Goal: Task Accomplishment & Management: Complete application form

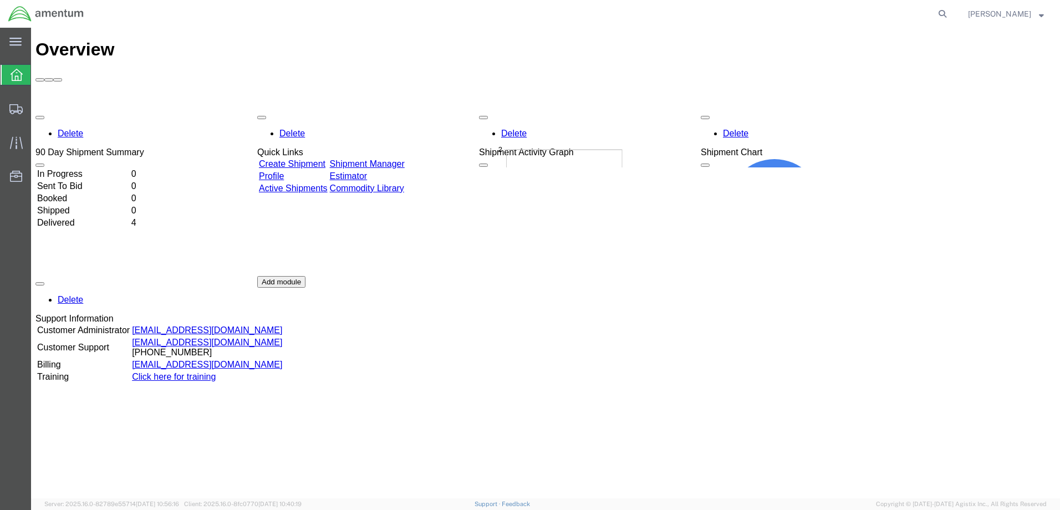
click at [325, 159] on link "Create Shipment" at bounding box center [292, 163] width 67 height 9
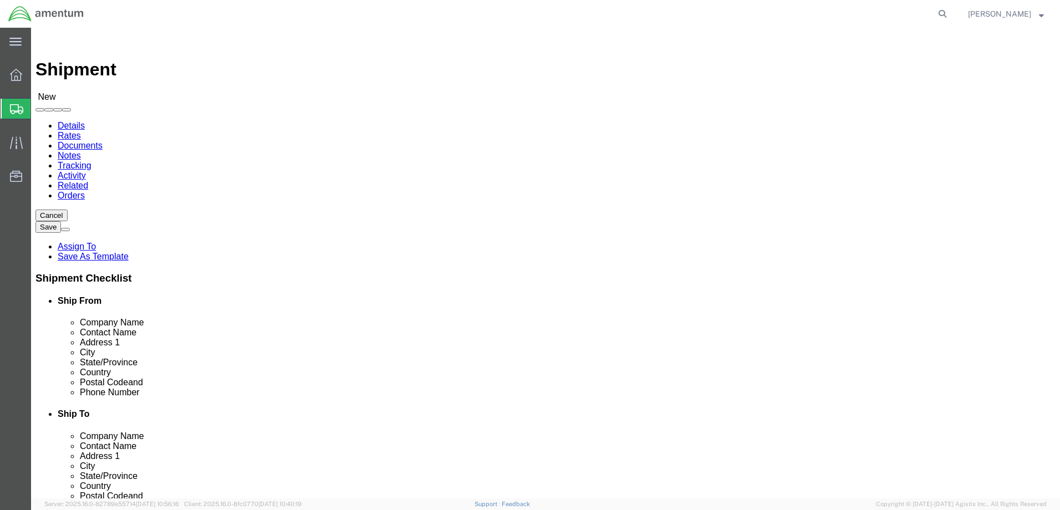
select select
click input "text"
type input "q"
type input "Quality"
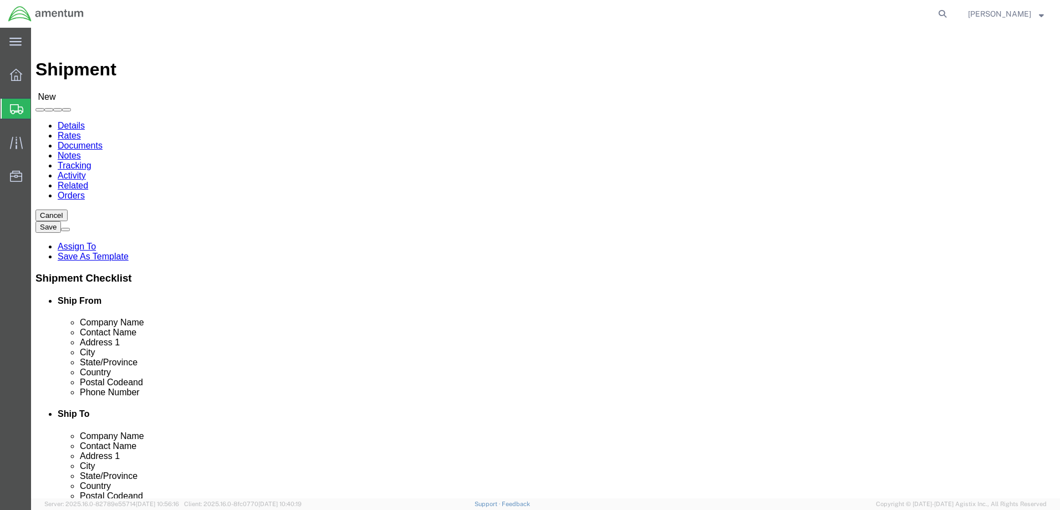
click p "- Quality Precision Cleaning - (Jay Dino) 5795 Martin Rd., Irwindale, CA, 91706…"
select select
type input "Quality Precision Cleaning"
type input "Jay Dino"
type input "5795 Martin Rd."
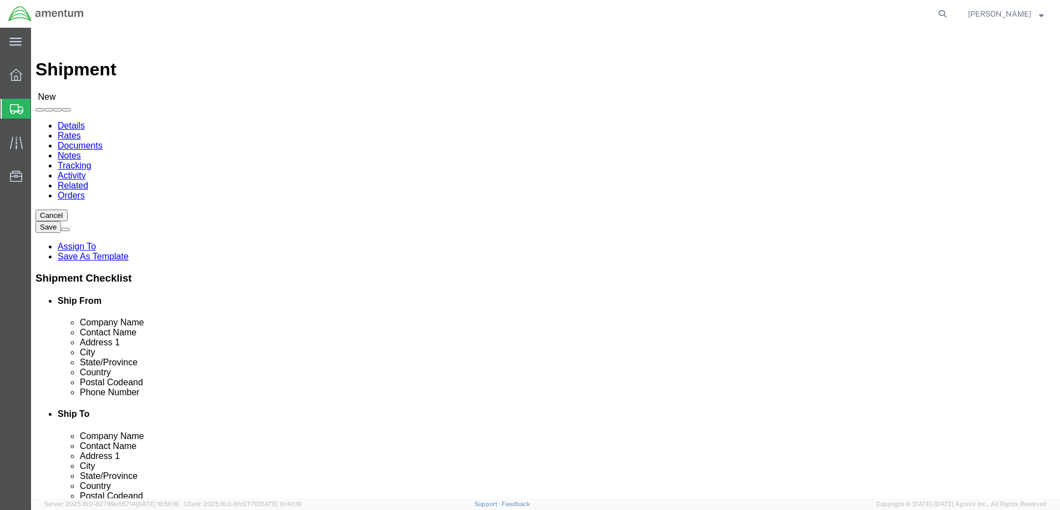
type input "Irwindale"
type input "91706"
type input "1-626-358-4500"
type input "frontdesk@qpct.com"
checkbox input "true"
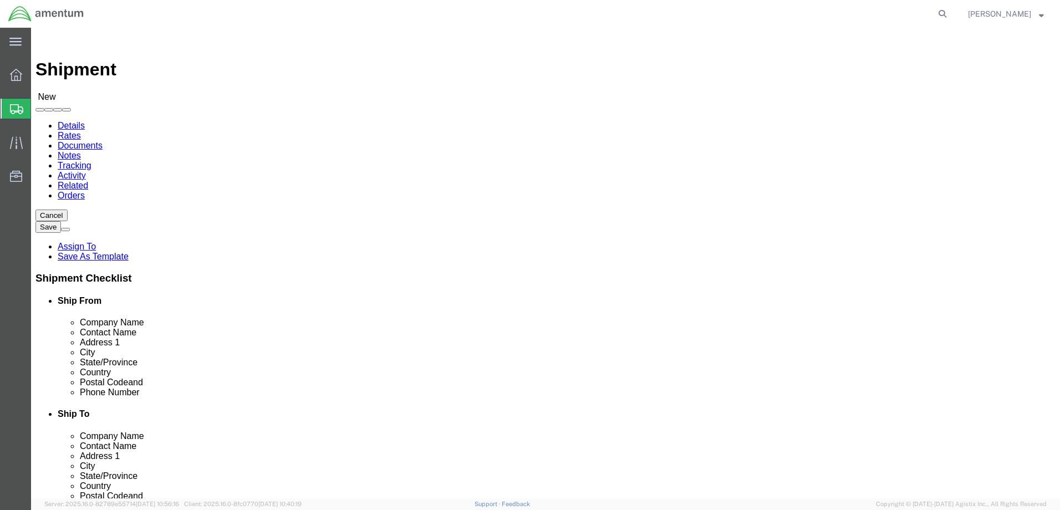
select select "CA"
type input "Quality Precision Cleaning"
click input "text"
type input "Amentum - ASSC"
click p "- Amentum - ASSC - (Breanne Talbot) Tuttle and Stroop Sts., Bldg. 875, Vandenbe…"
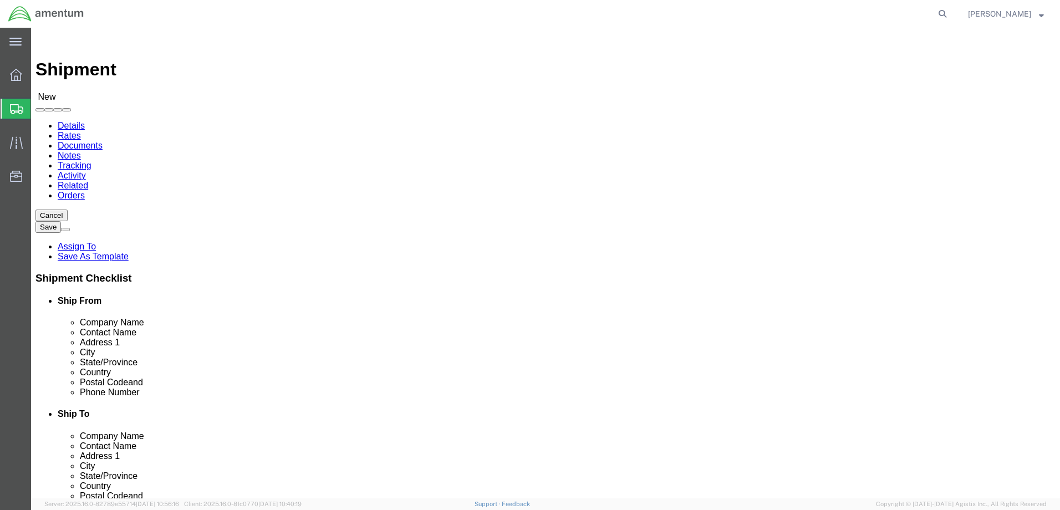
select select
type input "Breanne Talbot"
type input "Tuttle and Stroop Sts."
type input "Bldg. 875"
type input "Vandenberg Space Force Base"
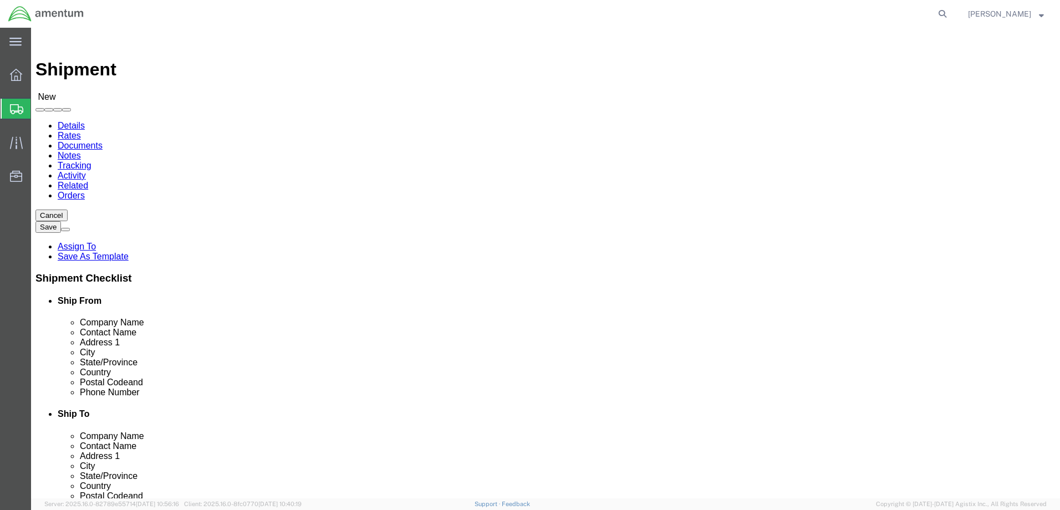
type input "93437"
type input "USA"
select select "CA"
type input "Amentum - ASSC"
click input "text"
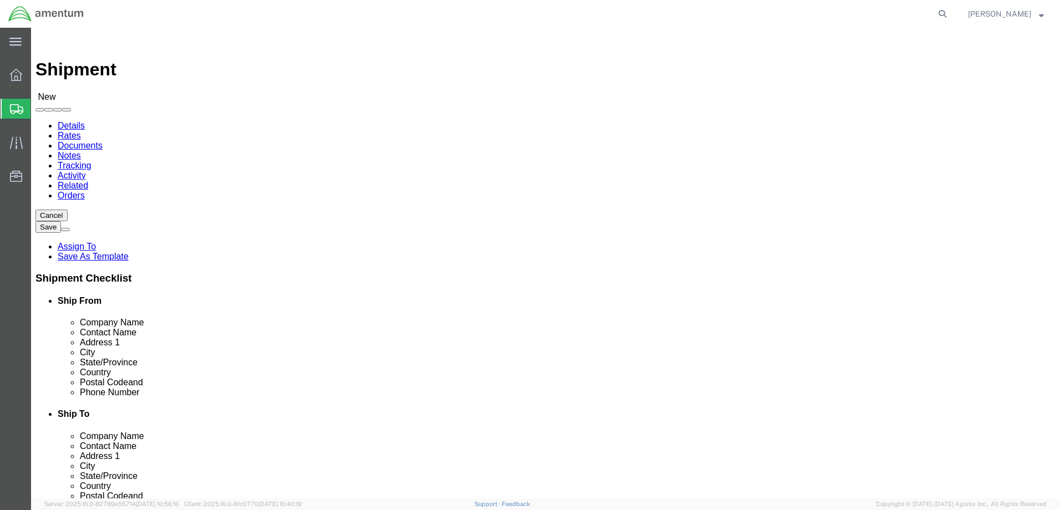
type input "805-291-9221"
click input "text"
type input "Hannah.Blocker@amentum.com"
checkbox input "true"
click div "Location My Profile Location 1002-4122-6 1006-5256-0 1026-8910-0 1281-0560-3 13…"
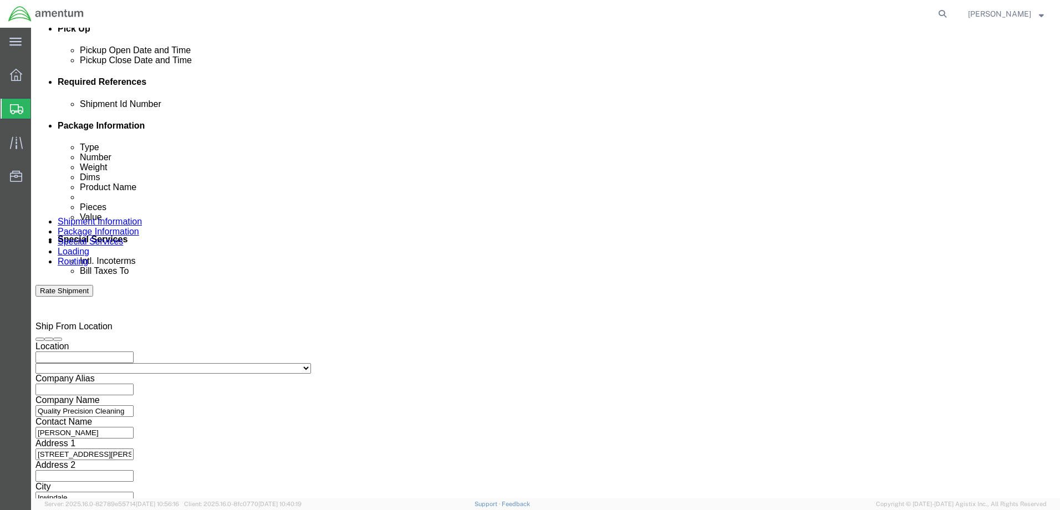
scroll to position [554, 0]
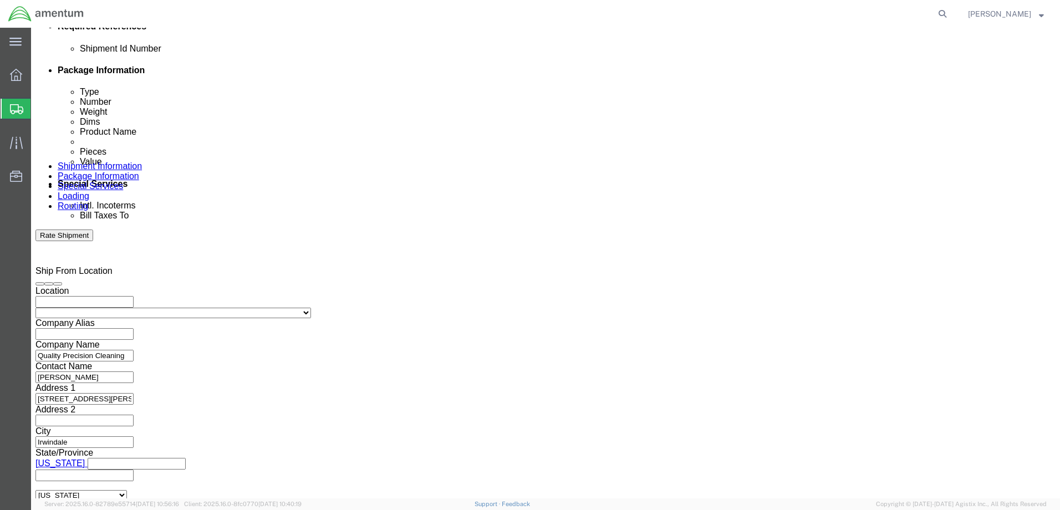
click icon
click div "Aug 11 2025 3:00 PM"
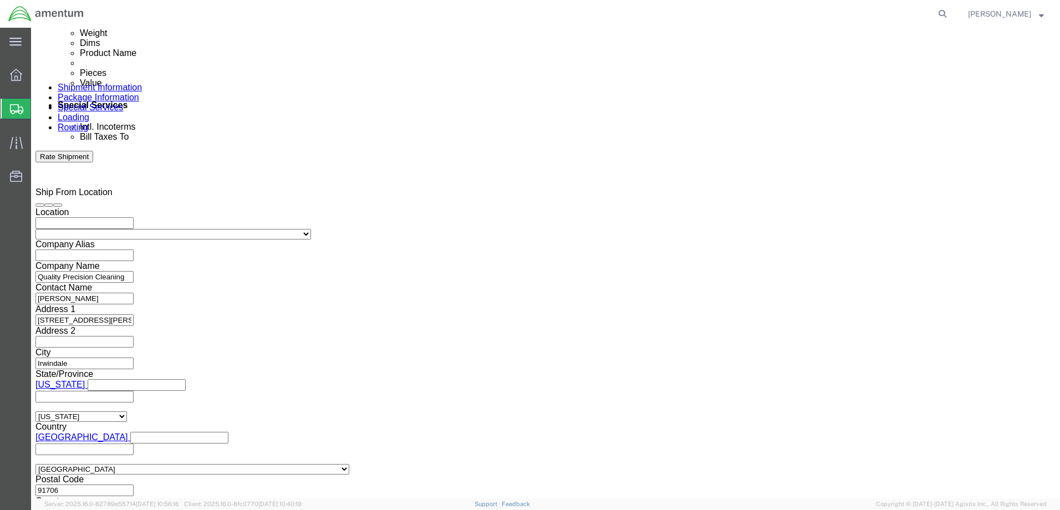
scroll to position [671, 0]
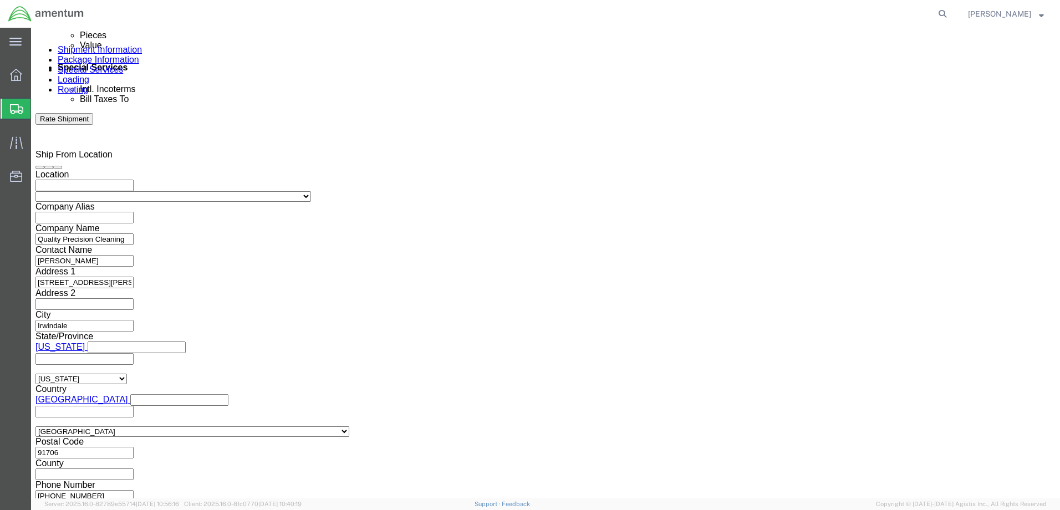
click input "3:00 PM"
click icon
click input "3:00 PM"
type input "8:00 AM"
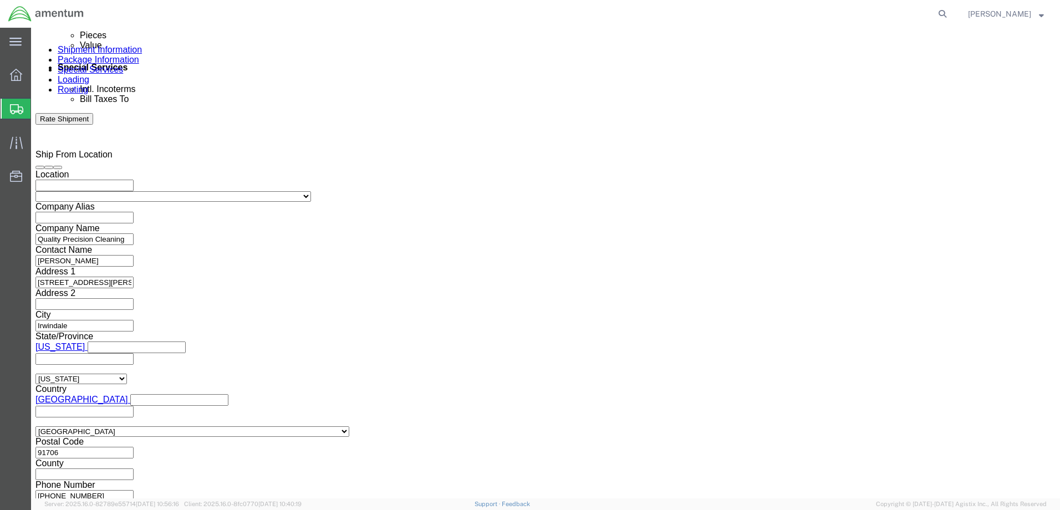
click button "Apply"
click div "Aug 12 2025 9:00 AM"
type input "3:00 PM"
click button "Apply"
click icon
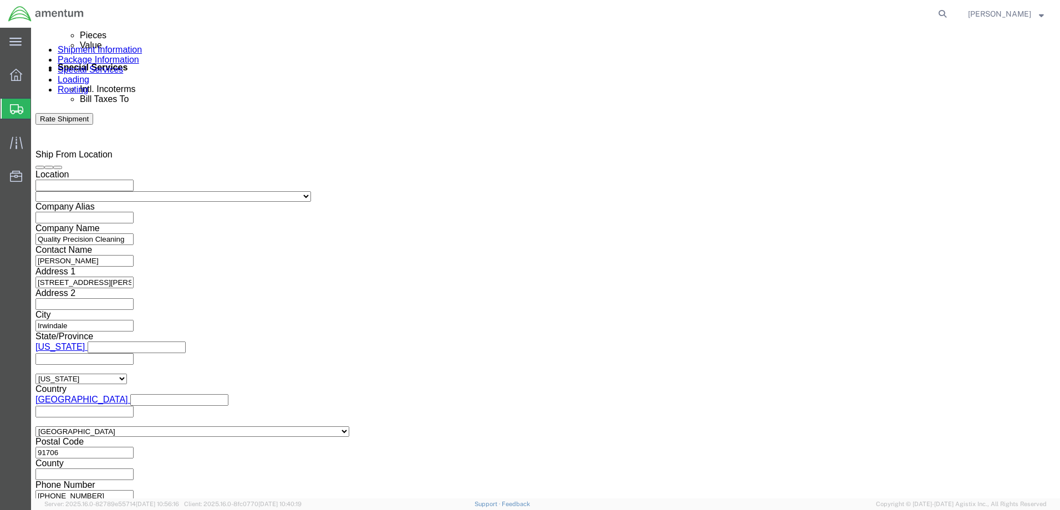
click div
click input "4:00 PM"
click icon
click input "4:00 PM"
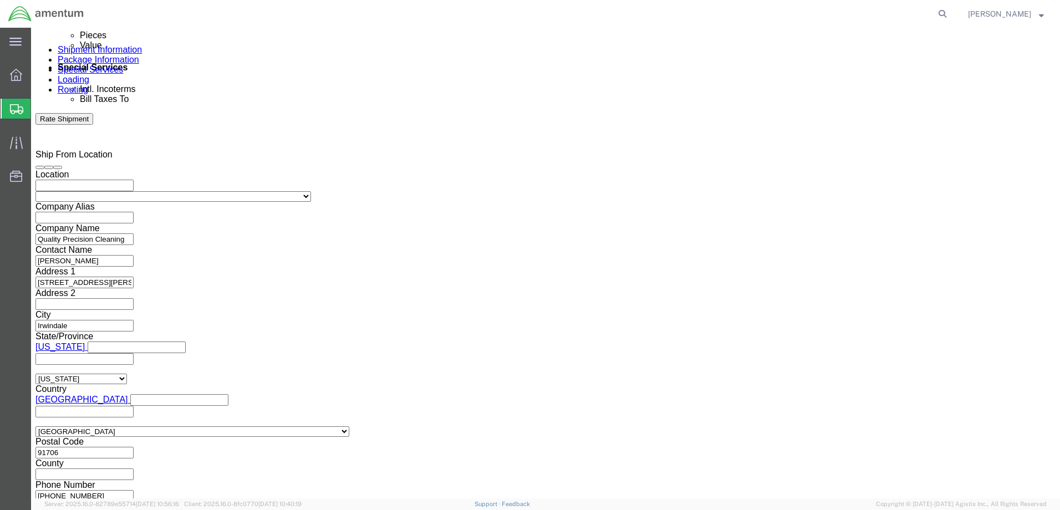
type input "7:30 AM"
click button "Apply"
click div
click input "8:30 AM"
type input "3:00 PM"
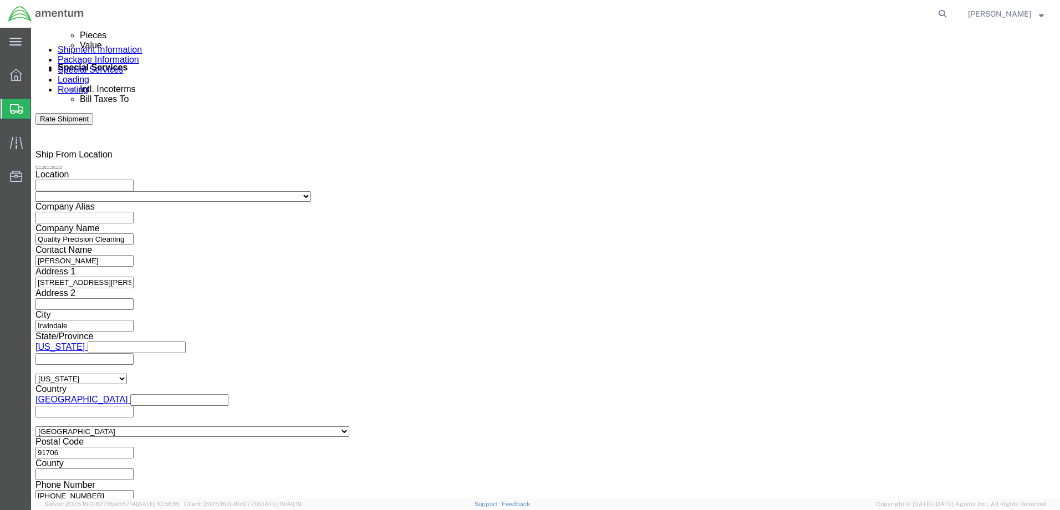
click button "Apply"
click input "text"
click button "Save"
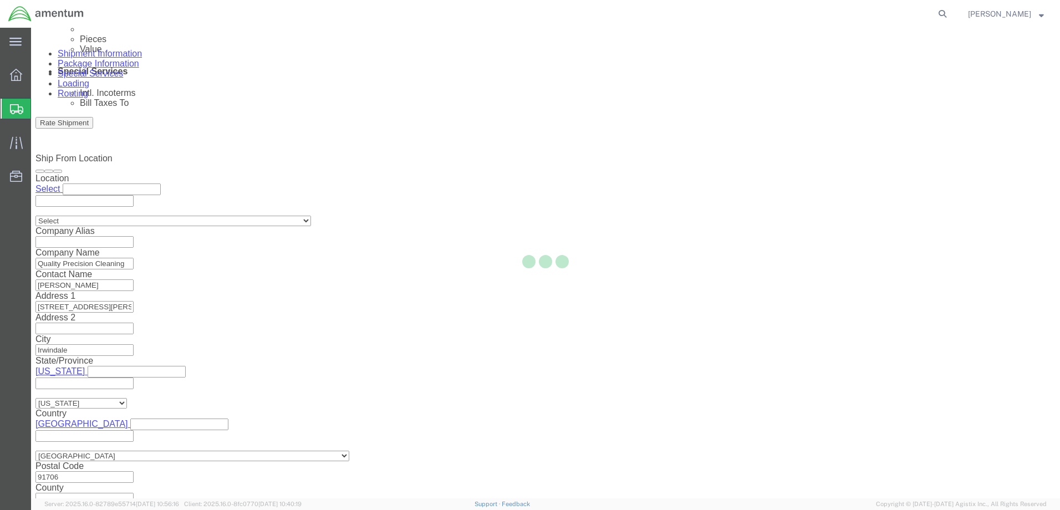
scroll to position [668, 0]
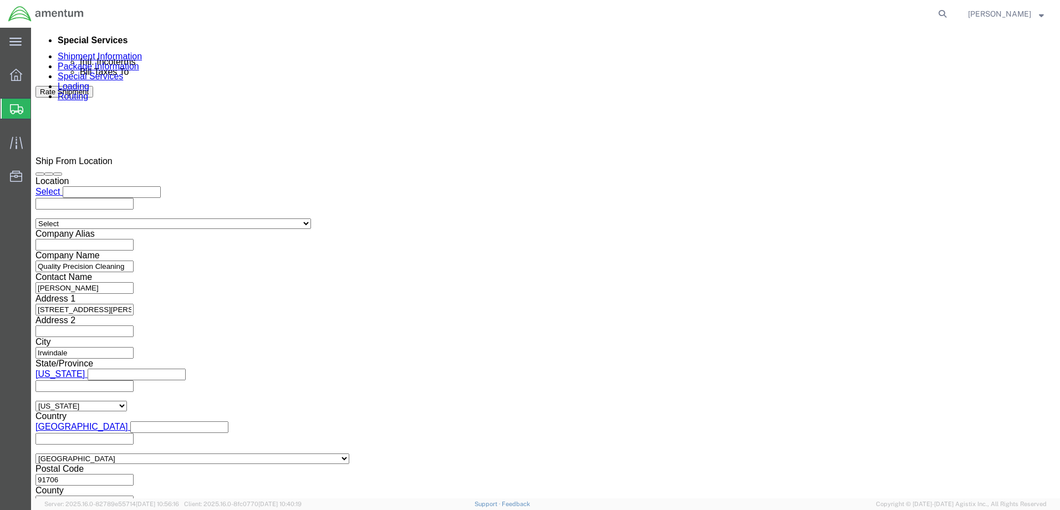
click select "Select Account Type Activity ID Airline Appointment Number ASN Batch Request # …"
select select "PURCHORD"
click select "Select Account Type Activity ID Airline Appointment Number ASN Batch Request # …"
click input "text"
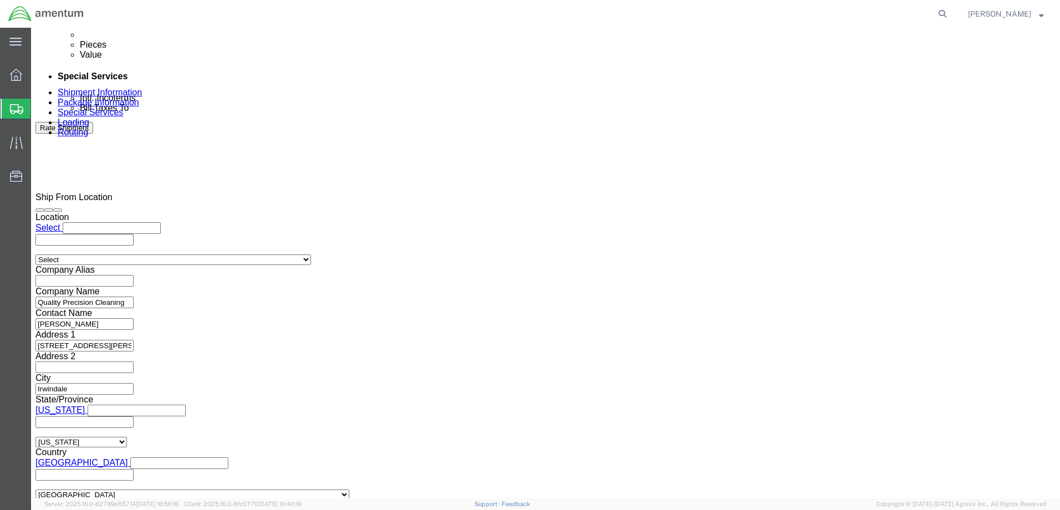
scroll to position [612, 0]
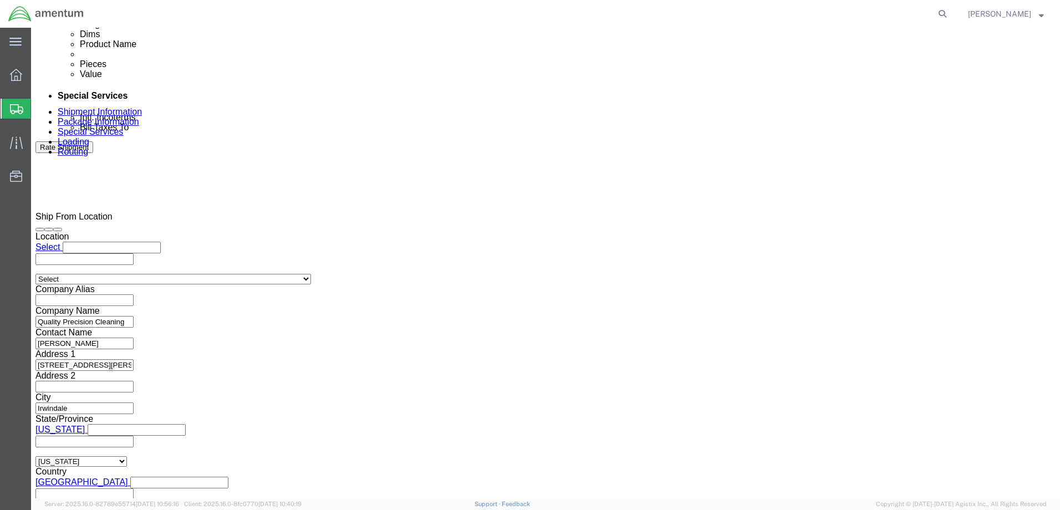
click input "text"
type input "56462567"
click input "text"
type input "ASSC000672"
click select "Select Account Type Activity ID Airline Appointment Number ASN Batch Request # …"
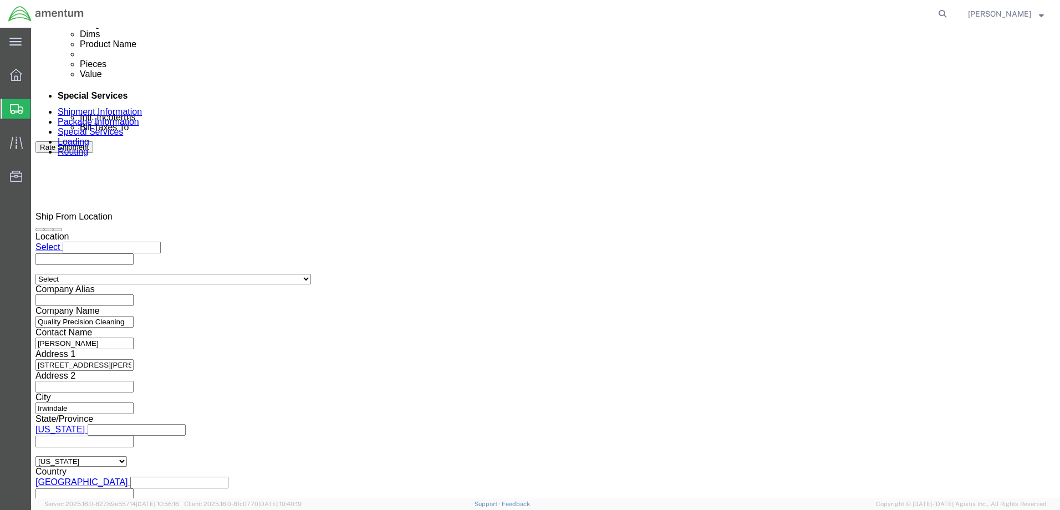
select select "PROJNUM"
click select "Select Account Type Activity ID Airline Appointment Number ASN Batch Request # …"
click input "text"
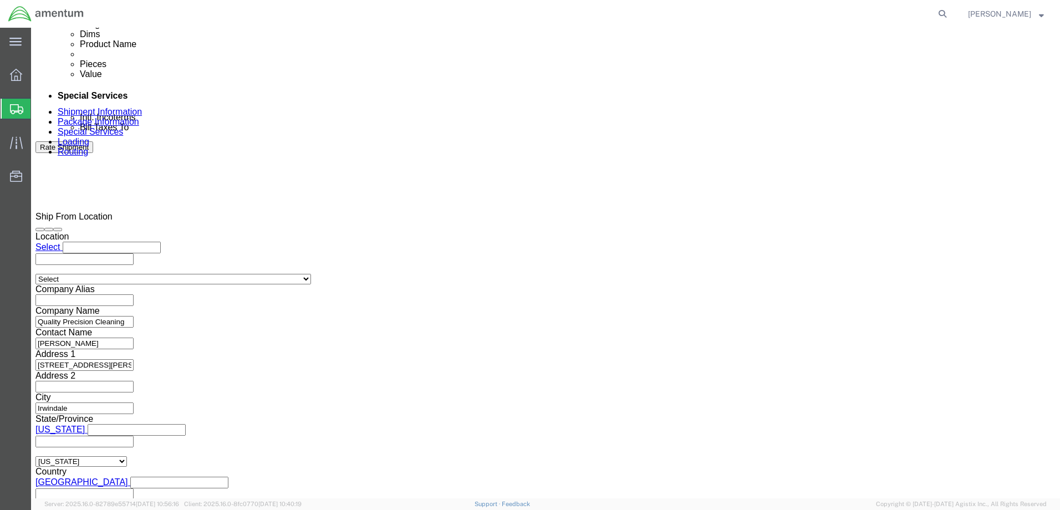
type input "4800.2.003.AD.GWA26000.2080101 (500-410-112)"
click div "Shipment Id Number 56462567 Select Account Type Activity ID Airline Appointment…"
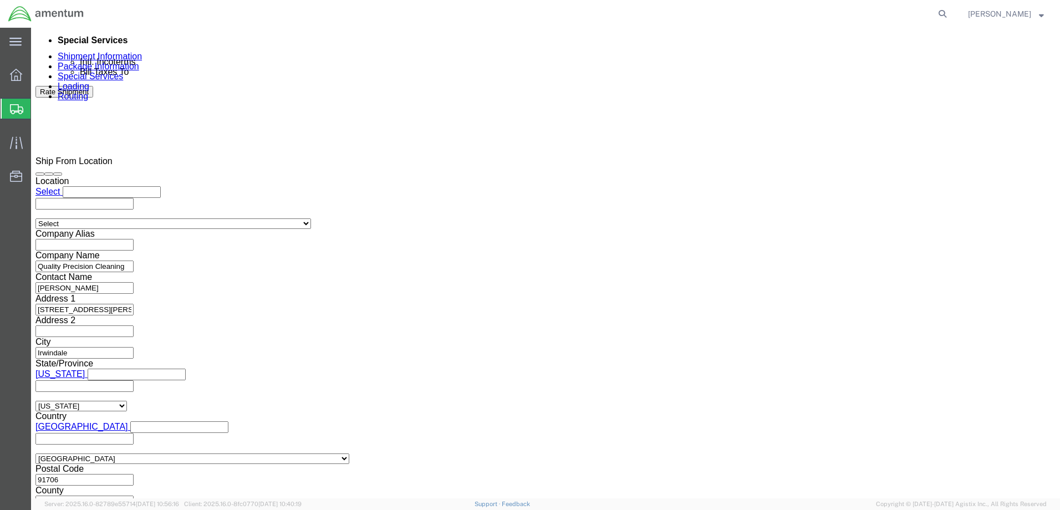
click select "Select Air Less than Truckload Multi-Leg Ocean Freight Rail Small Parcel Truckl…"
select select "TL"
click select "Select Air Less than Truckload Multi-Leg Ocean Freight Rail Small Parcel Truckl…"
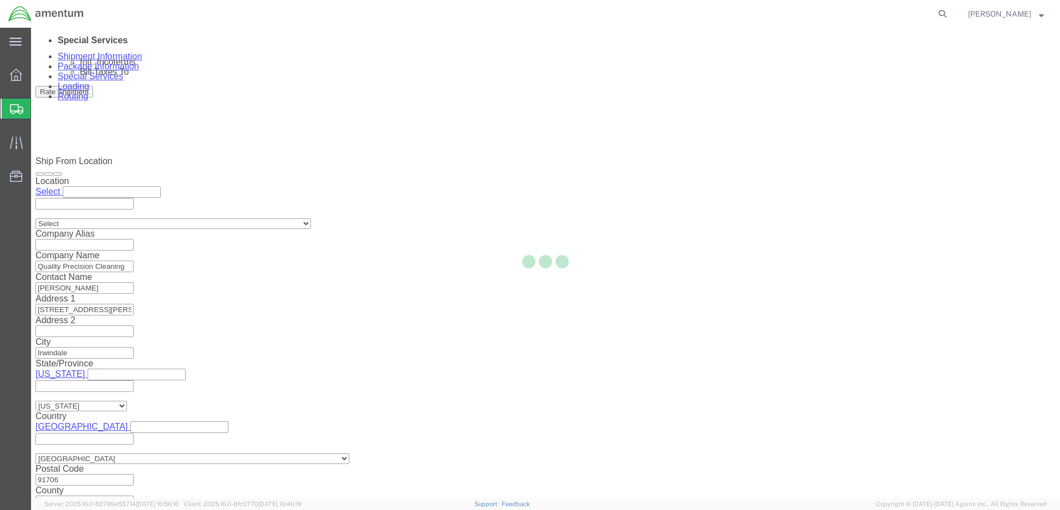
select select
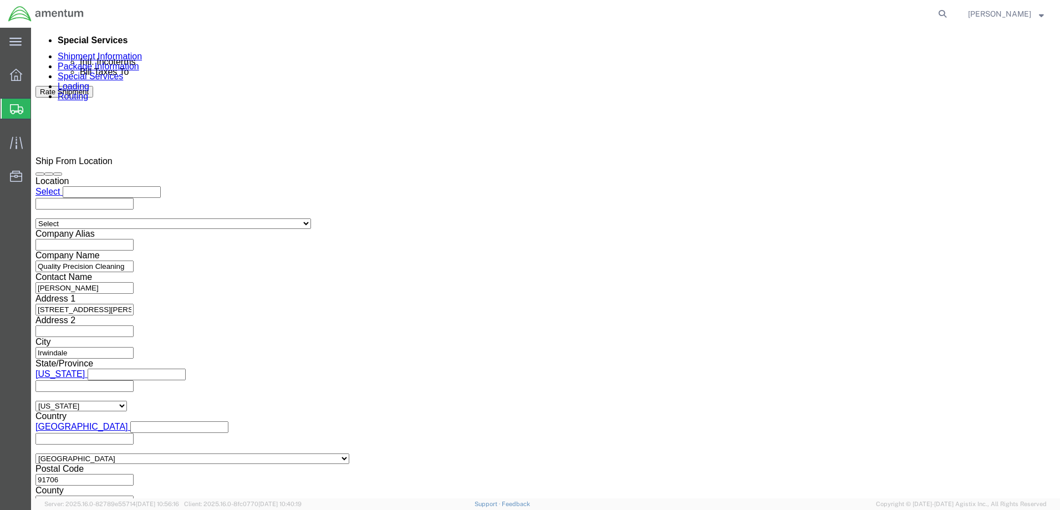
click select "Select 1-Ton (PSS) 10 Wheel 10 Yard Dump Truck 20 Yard Dump Truck Bobtail Botto…"
click div "Previous Continue"
click select "Select Air Less than Truckload Multi-Leg Ocean Freight Rail Small Parcel Truckl…"
select select "LTL"
click select "Select Air Less than Truckload Multi-Leg Ocean Freight Rail Small Parcel Truckl…"
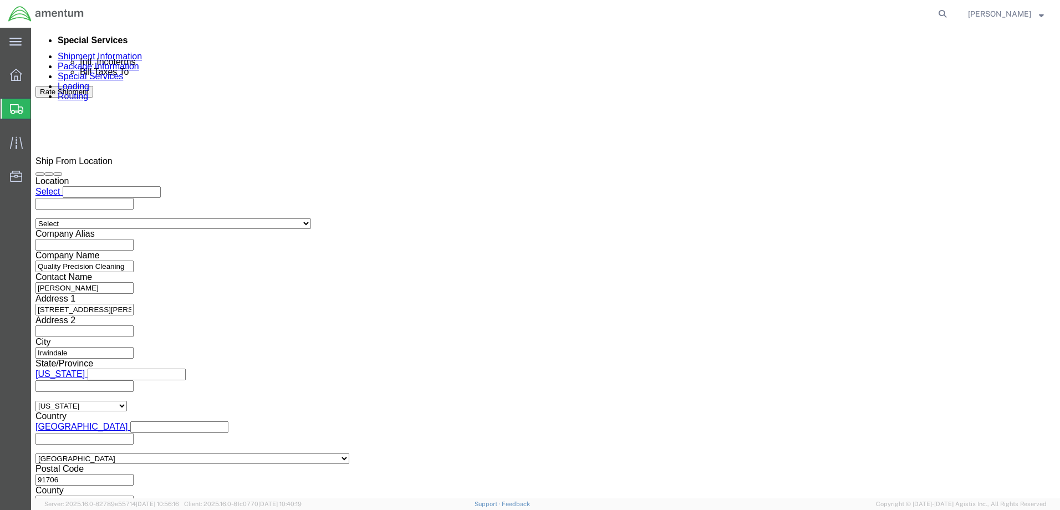
click select "Select Straight Truck"
click select "Select Air Less than Truckload Multi-Leg Ocean Freight Rail Small Parcel Truckl…"
select select
click select "Select Air Less than Truckload Multi-Leg Ocean Freight Rail Small Parcel Truckl…"
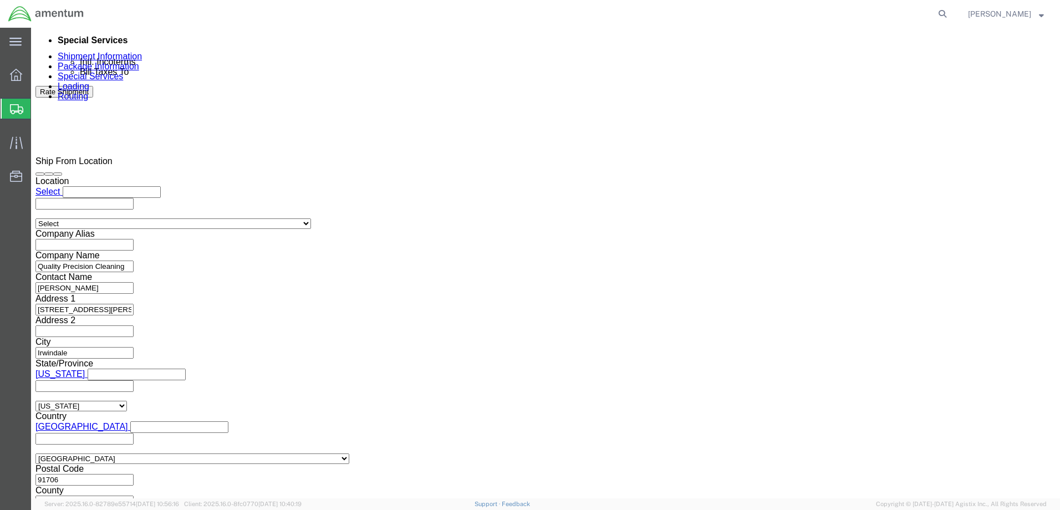
click select "Select Air Less than Truckload Multi-Leg Ocean Freight Rail Small Parcel Truckl…"
click div "Departure Port Enter Port Code"
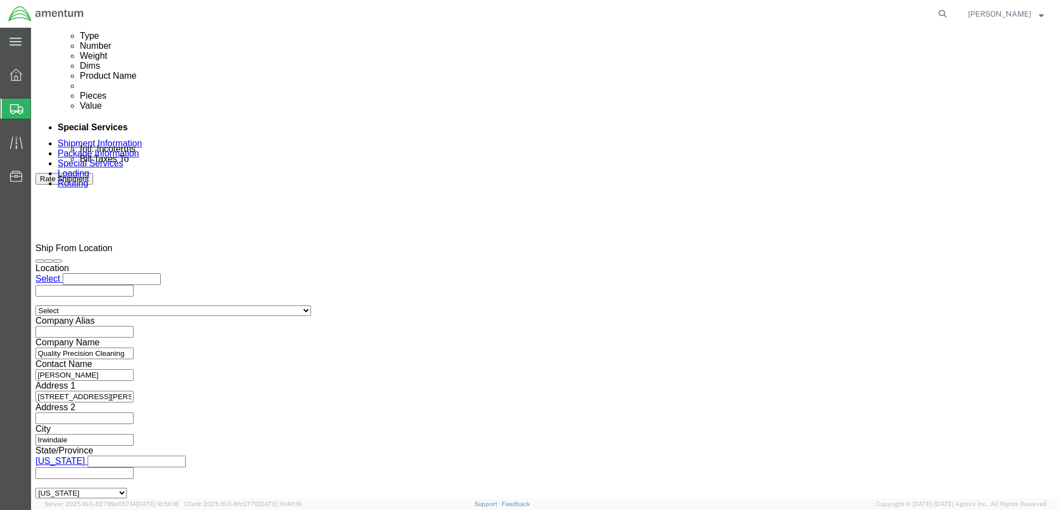
scroll to position [665, 0]
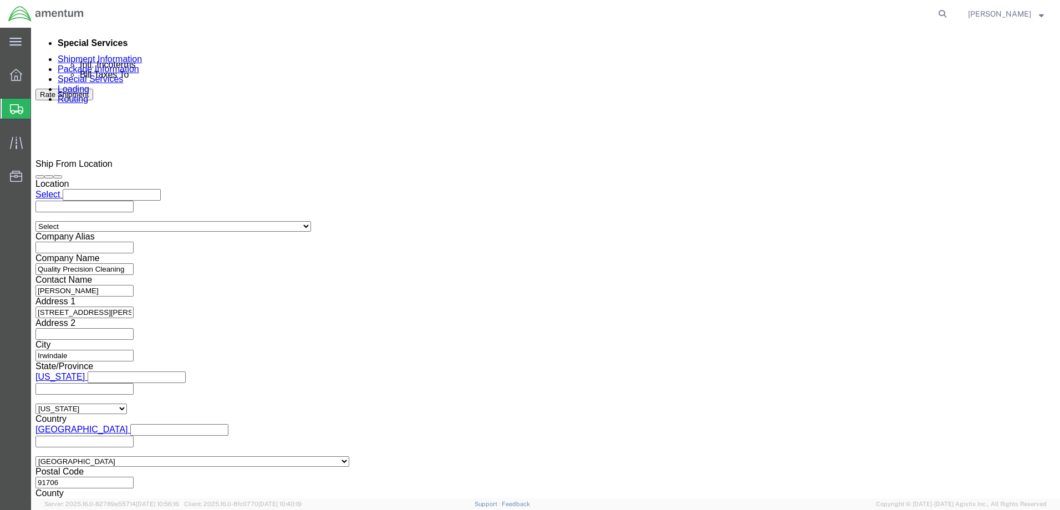
click button "Continue"
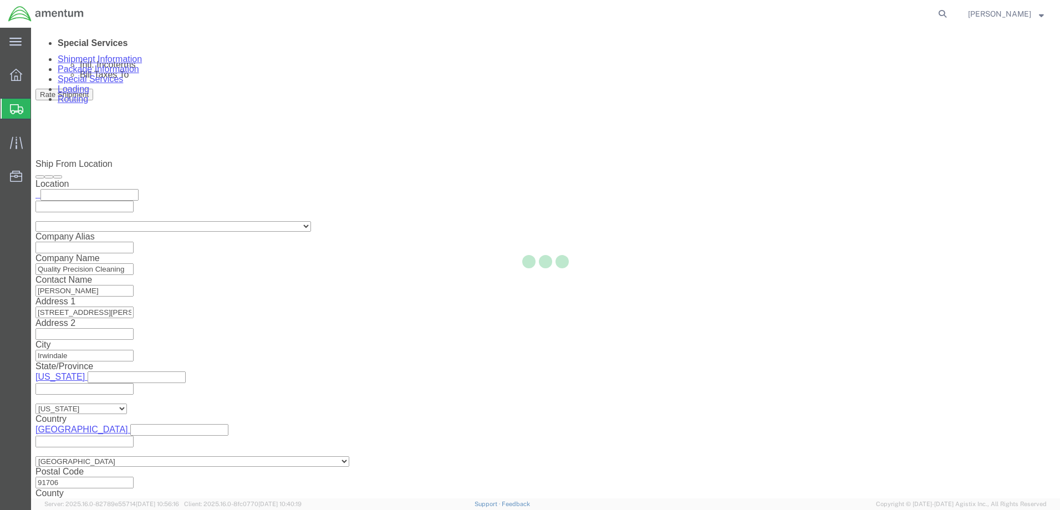
scroll to position [0, 0]
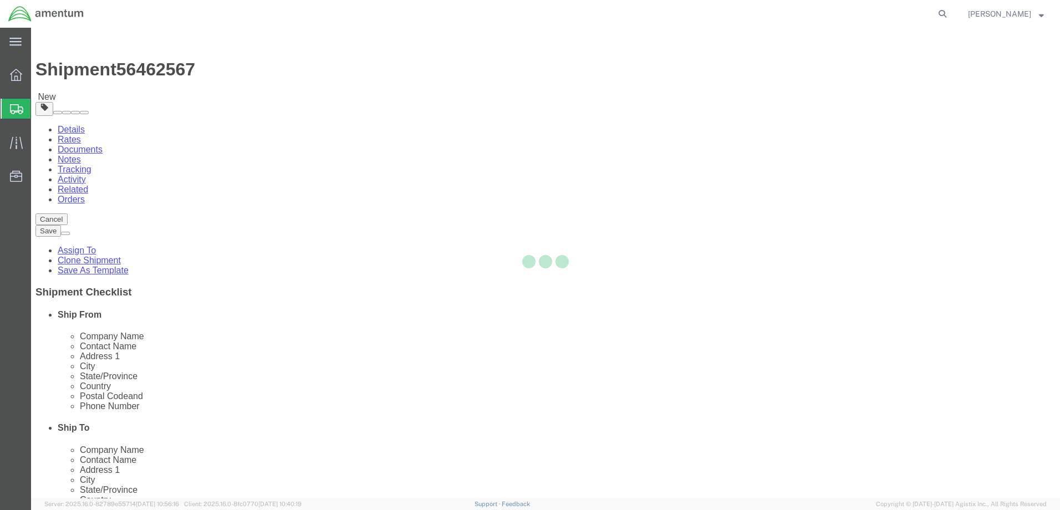
select select "CBOX"
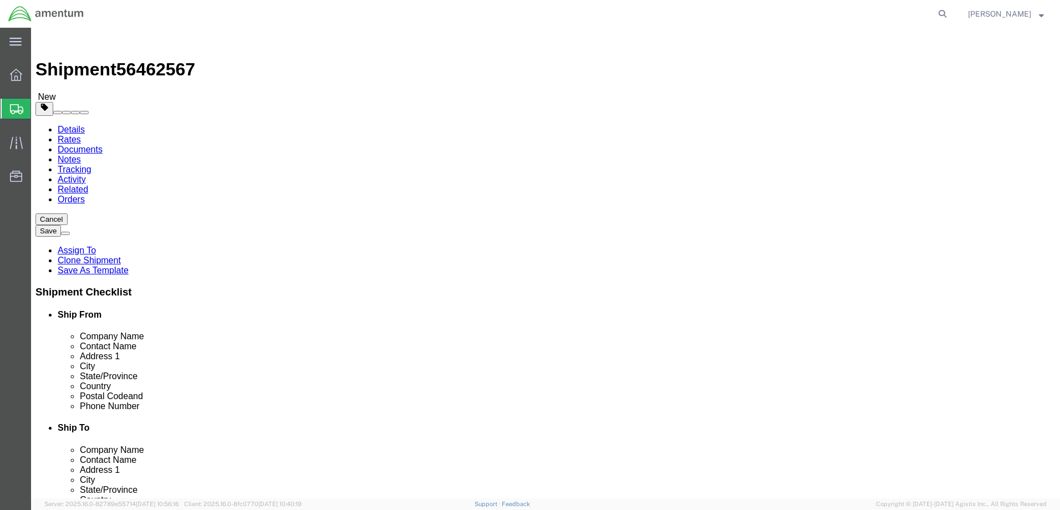
click select "Select BCK Boxes Bale(s) Basket(s) Bolt(s) Bottle(s) Buckets Bulk Bundle(s) Can…"
click input "text"
type input "12"
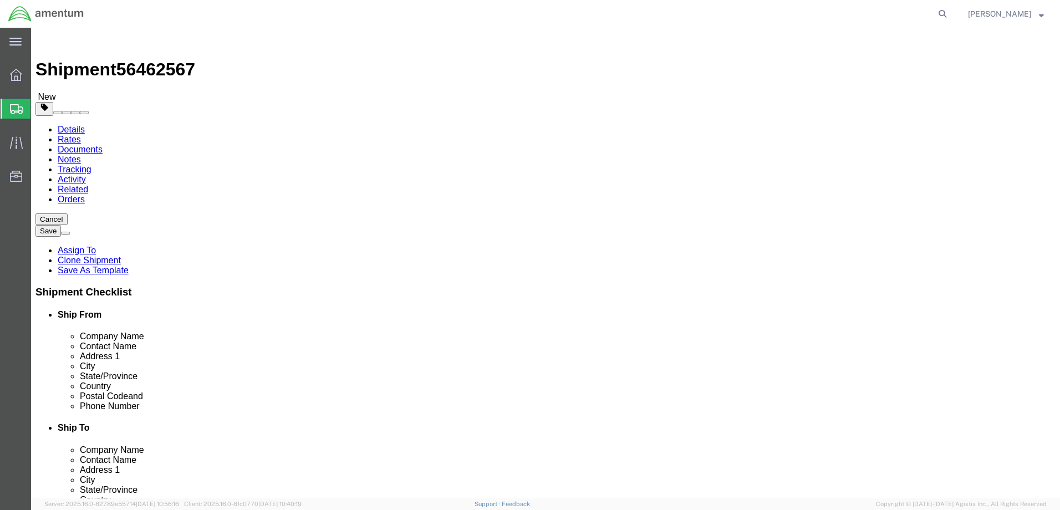
click input "text"
type input "12"
click input "text"
type input "6"
click input "0.00"
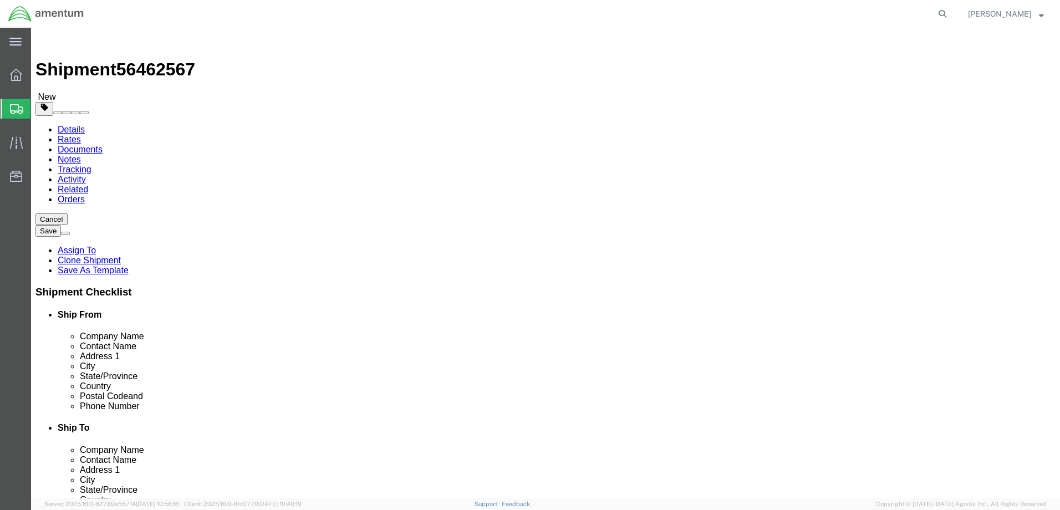
drag, startPoint x: 173, startPoint y: 257, endPoint x: 149, endPoint y: 258, distance: 25.0
click div "0.00 Select kgs lbs"
type input "1.0"
click ul
click button "Continue"
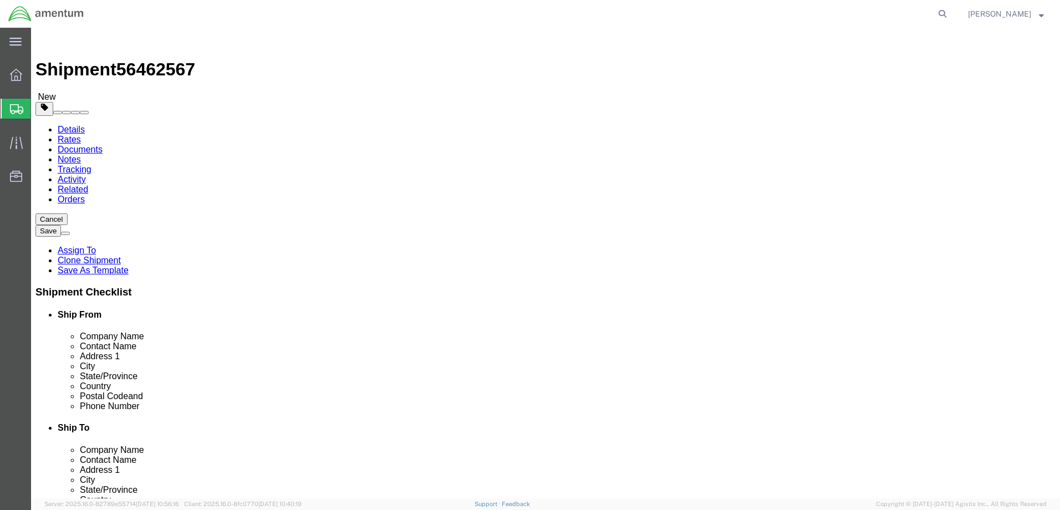
click link "Package Information"
click link "Add Content"
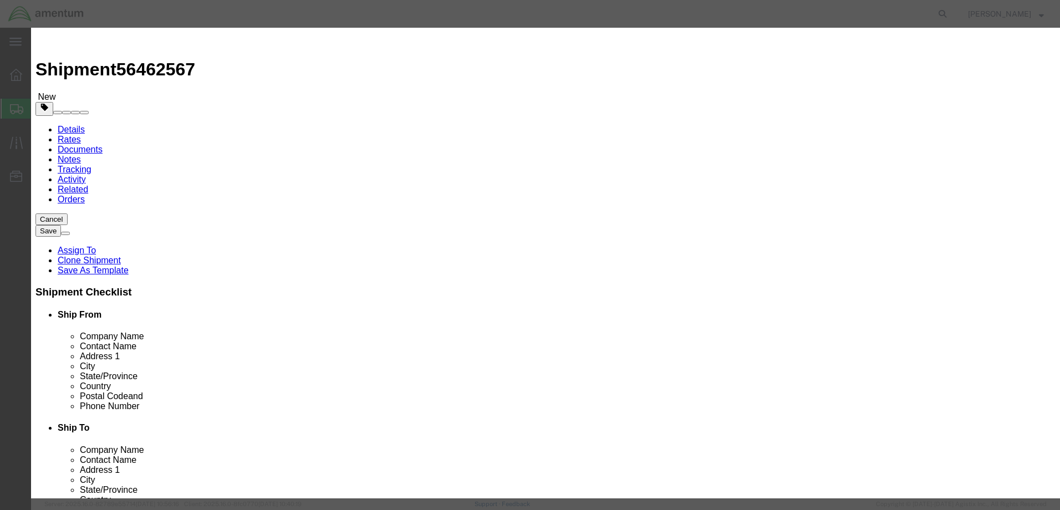
click input "text"
click input "0"
type input "1"
click input "text"
type input "110.00"
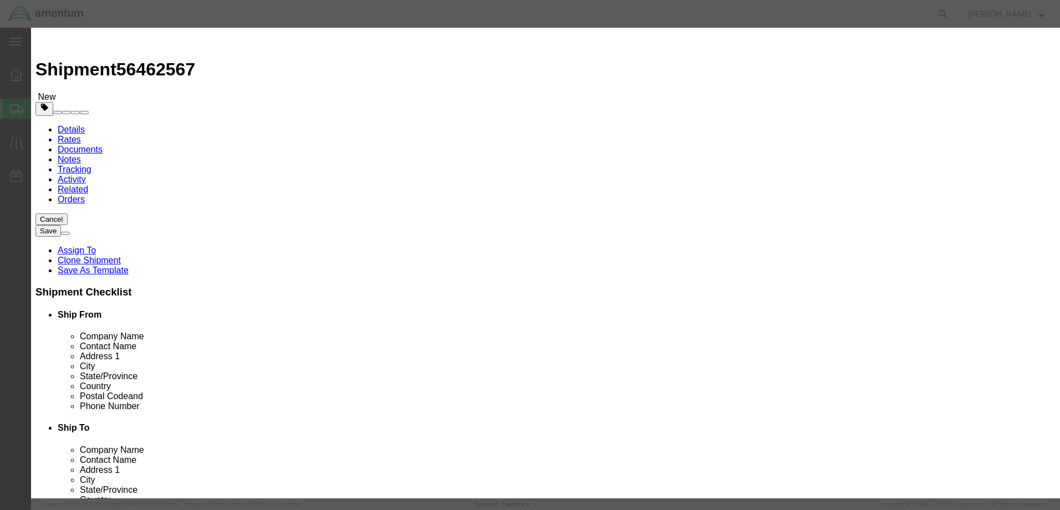
click div "Save & Add Another Save & Close Close"
click button "Save & Close"
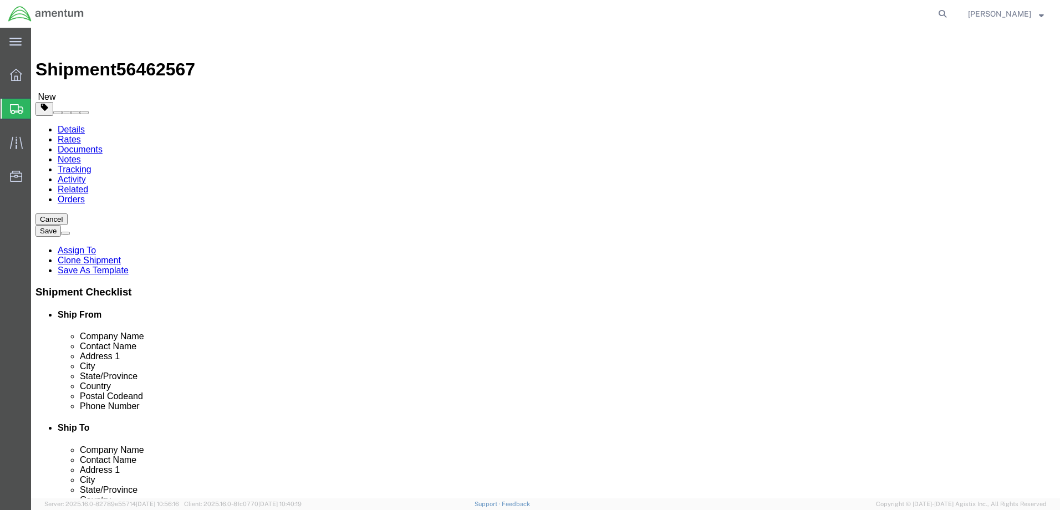
click dd "110.00 USD"
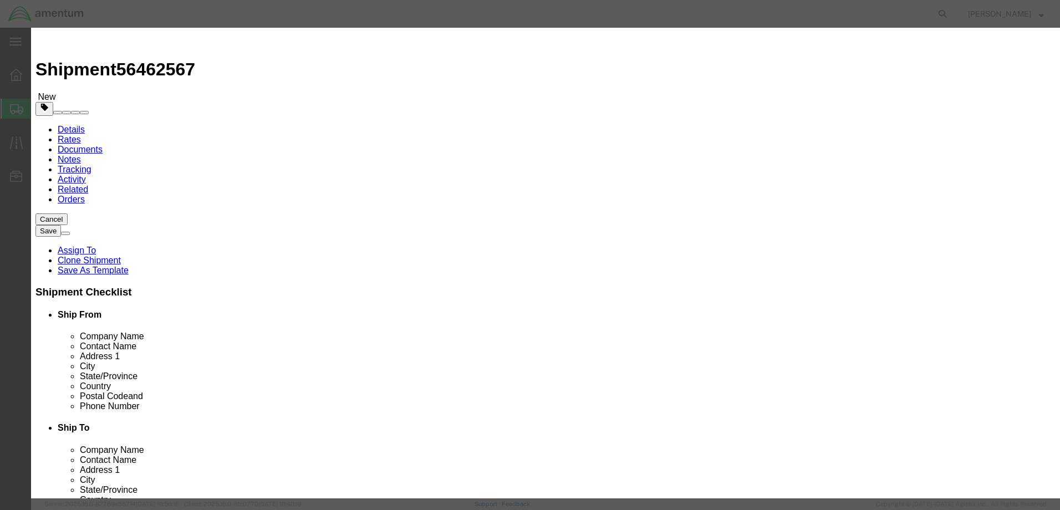
click input "text"
paste input "TUBE ASSY SIZE: 1/4" X 29" SERVICE FLUID: GN2 4500 PSIG W/P 6750 PSIG T/P JOB N…"
type input "TUBE ASSY SIZE: 1/4" X 29" SERVICE FLUID: GN2 4500 PSIG W/P 6750 PSIG T/P JOB N…"
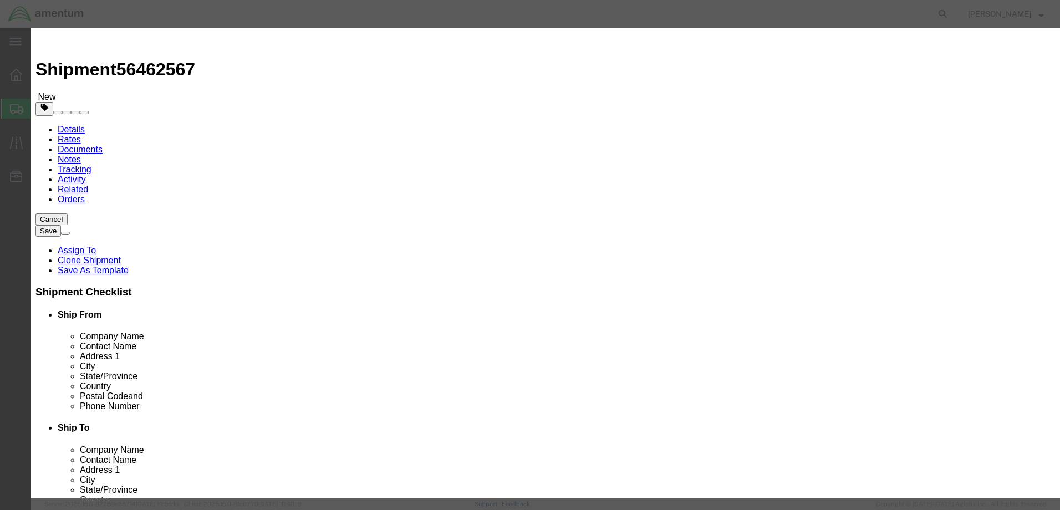
click button "Save & Close"
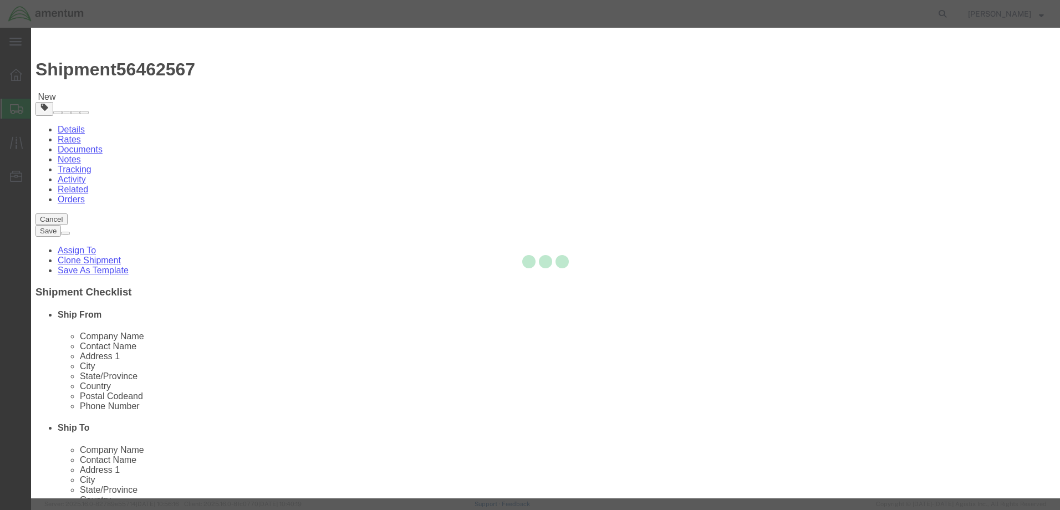
scroll to position [0, 0]
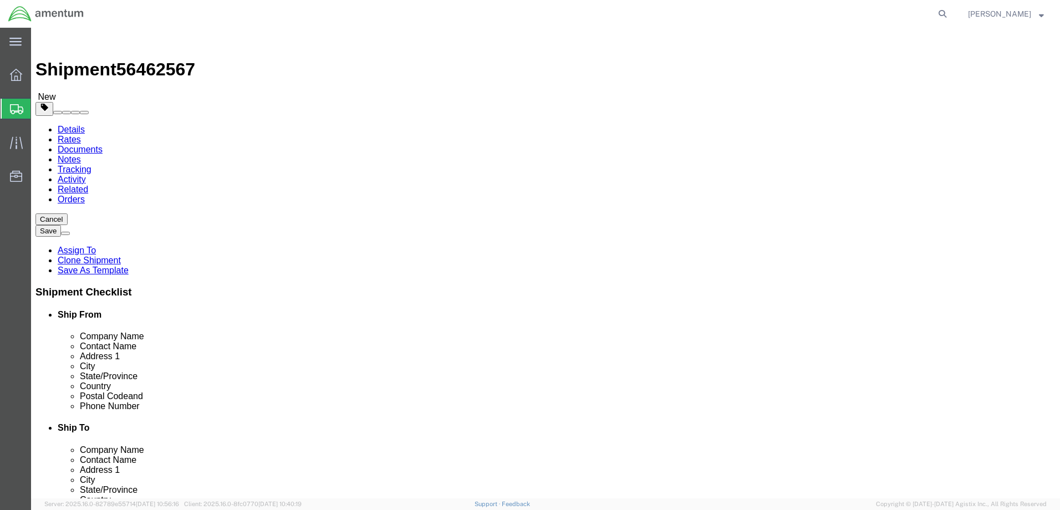
click button "Continue"
click button "Save"
click button "Rate Shipment"
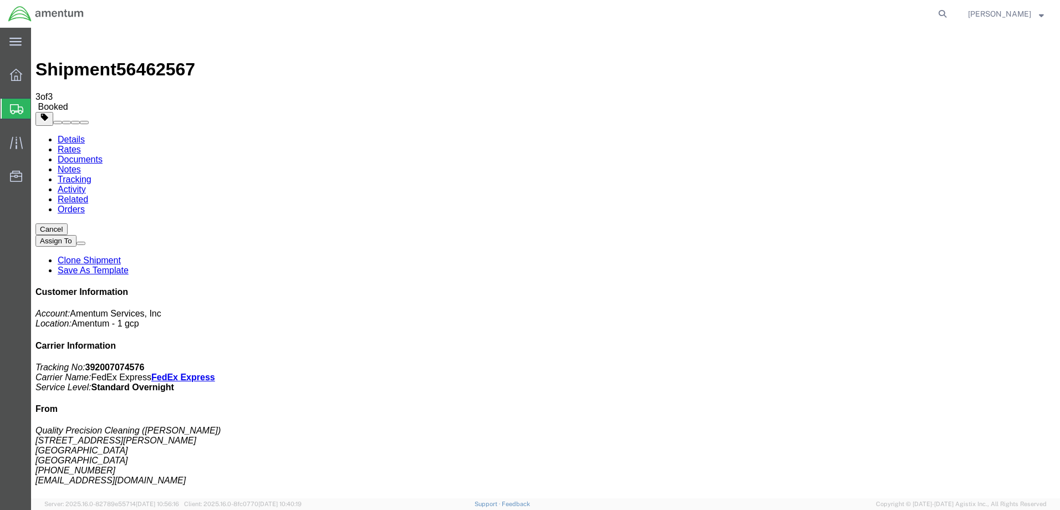
checkbox input "true"
checkbox input "false"
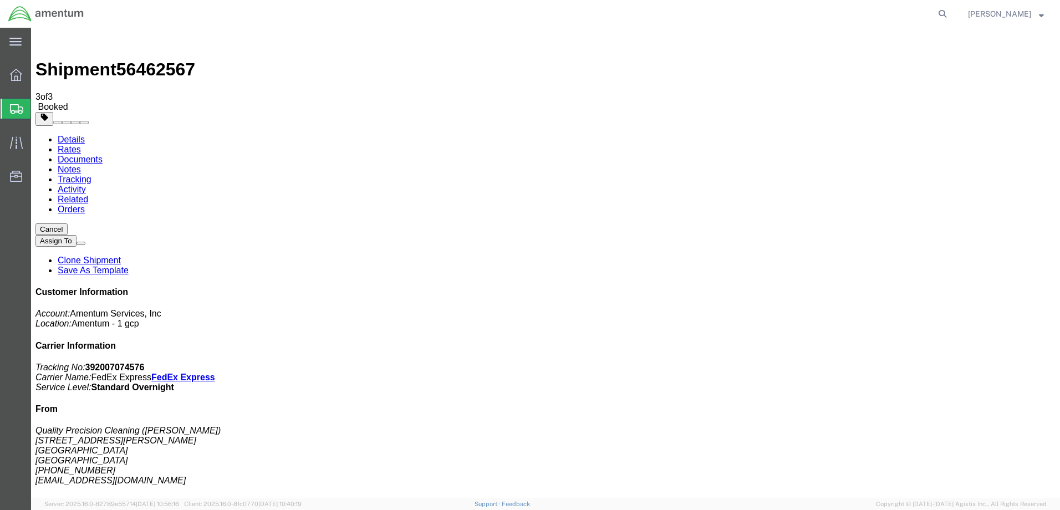
checkbox input "true"
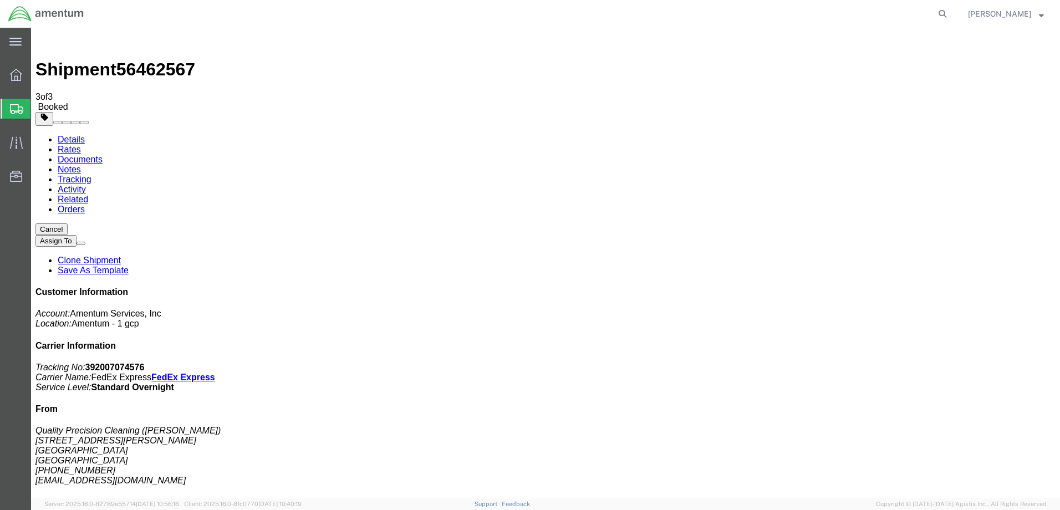
checkbox input "false"
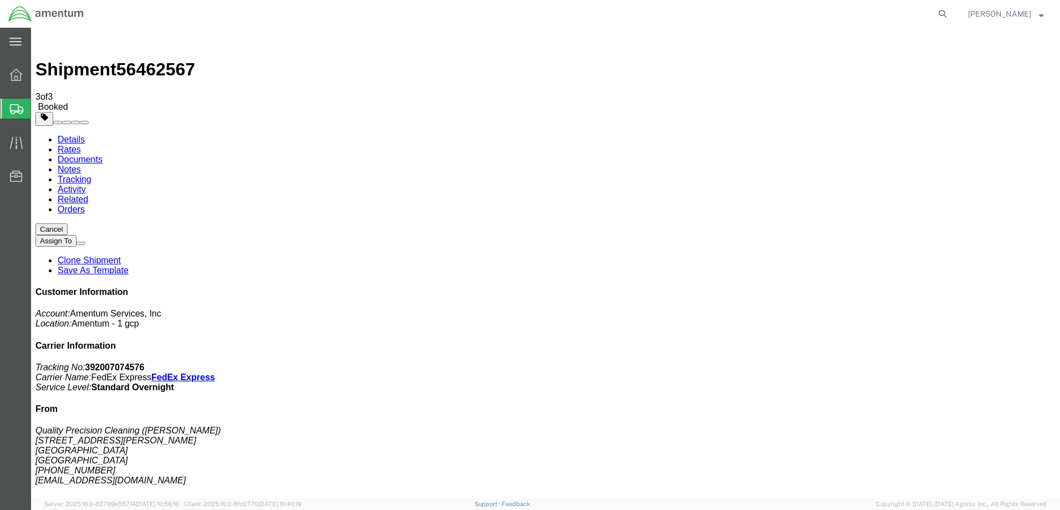
checkbox input "true"
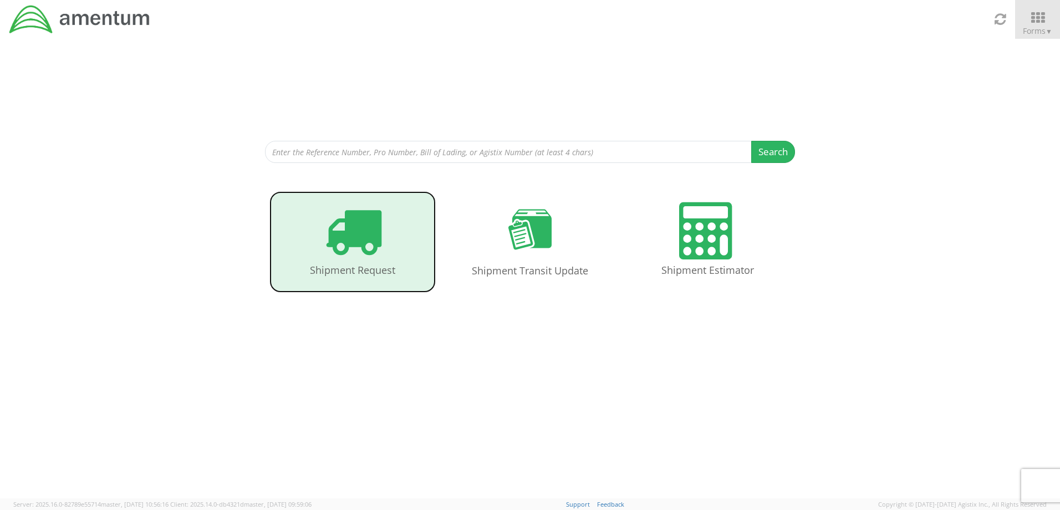
click at [368, 226] on icon at bounding box center [352, 230] width 57 height 57
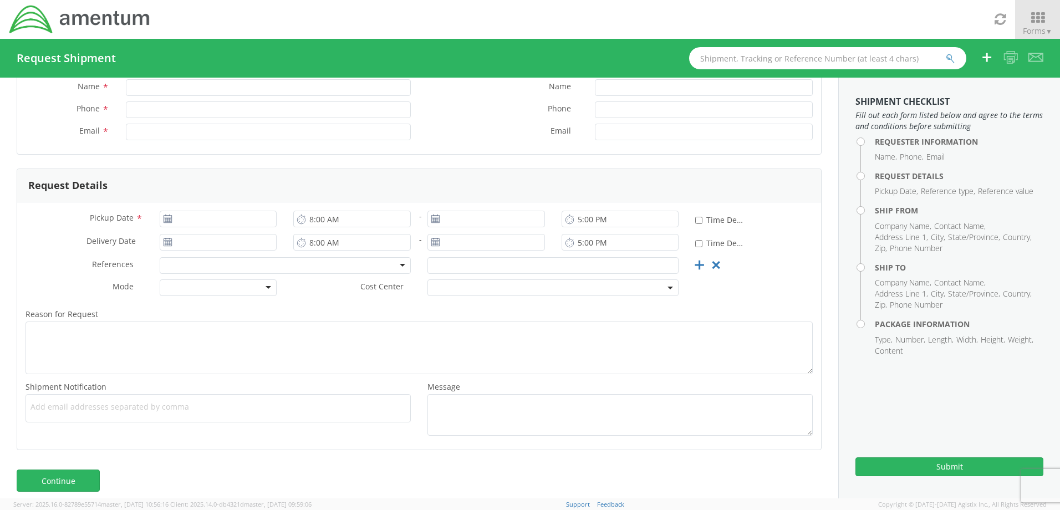
scroll to position [84, 0]
